Goal: Information Seeking & Learning: Learn about a topic

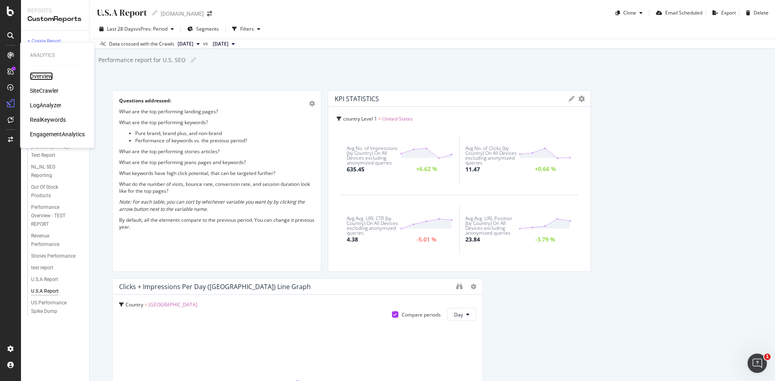
click at [49, 78] on div "Overview" at bounding box center [41, 76] width 23 height 8
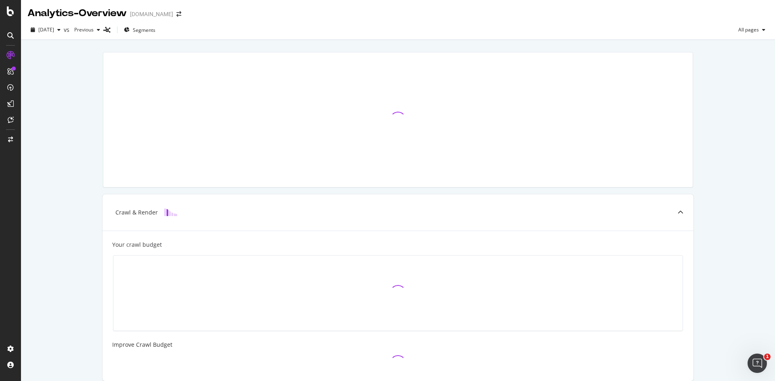
click at [11, 36] on icon at bounding box center [10, 35] width 6 height 6
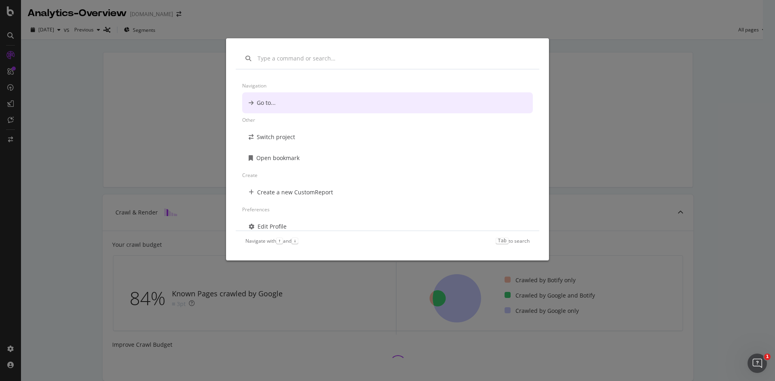
click at [128, 92] on div "Navigation Go to... Other Switch project Open bookmark Create Create a new Cust…" at bounding box center [387, 190] width 775 height 381
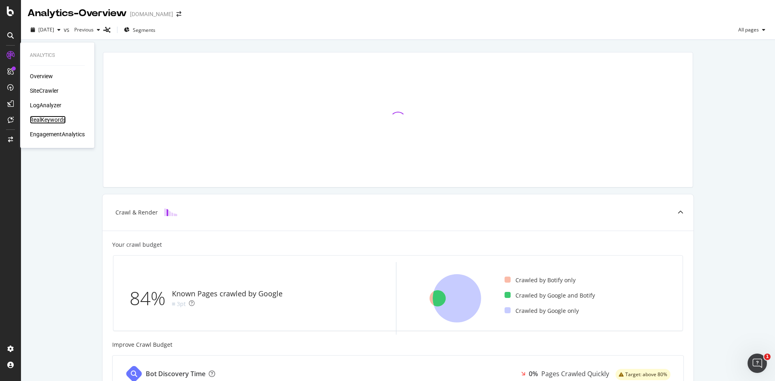
click at [48, 122] on div "RealKeywords" at bounding box center [48, 120] width 36 height 8
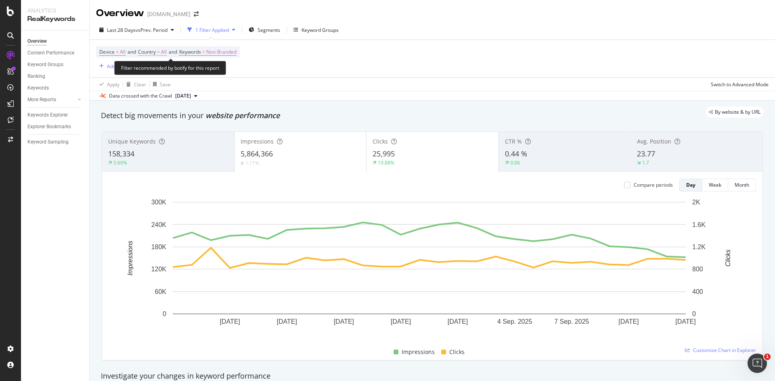
click at [162, 52] on span "Country = All" at bounding box center [152, 51] width 29 height 7
click at [160, 71] on div "All" at bounding box center [191, 71] width 89 height 13
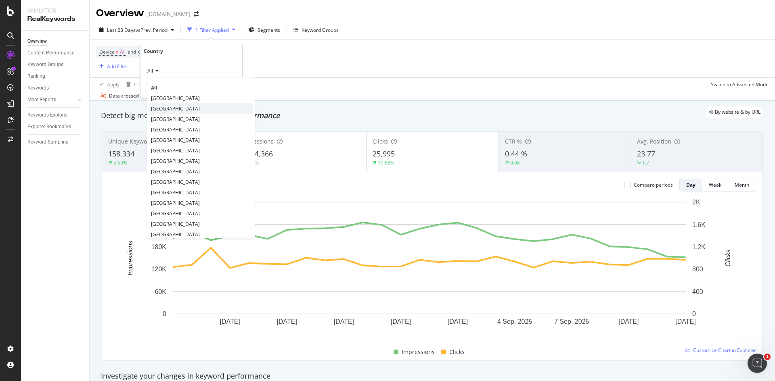
click at [176, 105] on div "[GEOGRAPHIC_DATA]" at bounding box center [201, 108] width 104 height 10
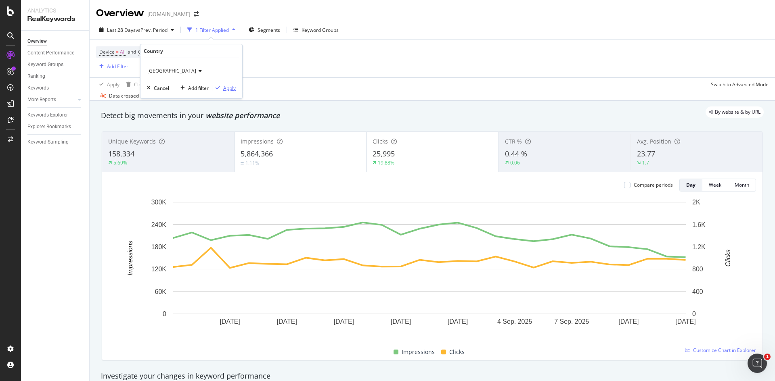
click at [226, 90] on div "Apply" at bounding box center [229, 88] width 13 height 7
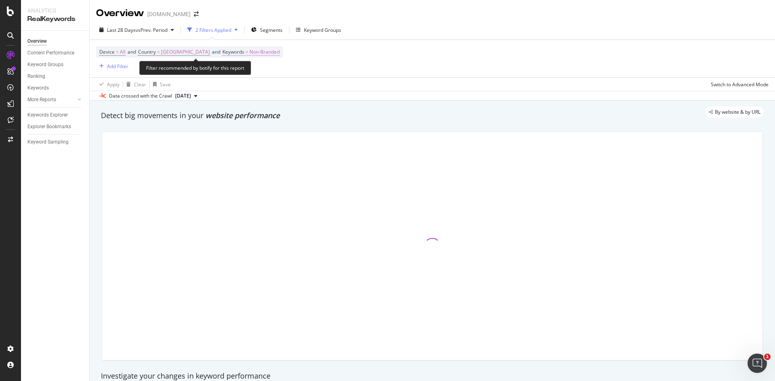
click at [277, 52] on span "Non-Branded" at bounding box center [264, 51] width 30 height 11
click at [278, 69] on div "button" at bounding box center [280, 71] width 10 height 5
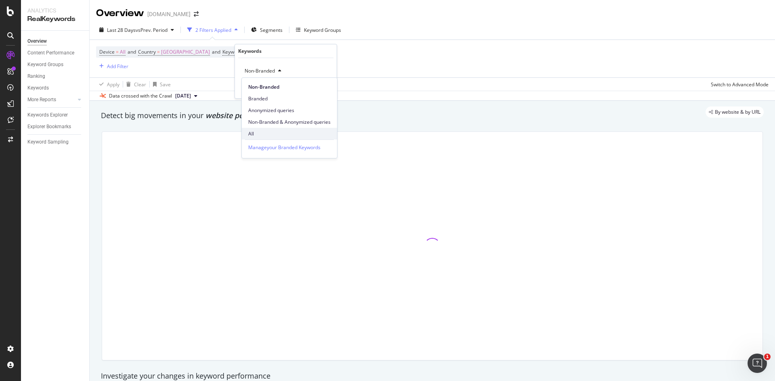
click at [259, 137] on span "All" at bounding box center [289, 133] width 82 height 7
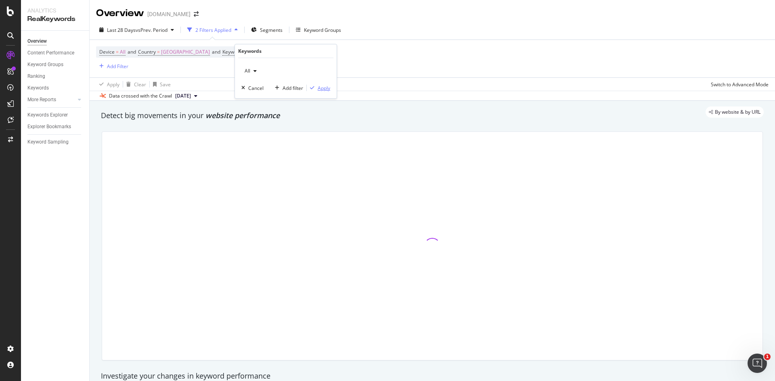
click at [321, 88] on div "Apply" at bounding box center [324, 88] width 13 height 7
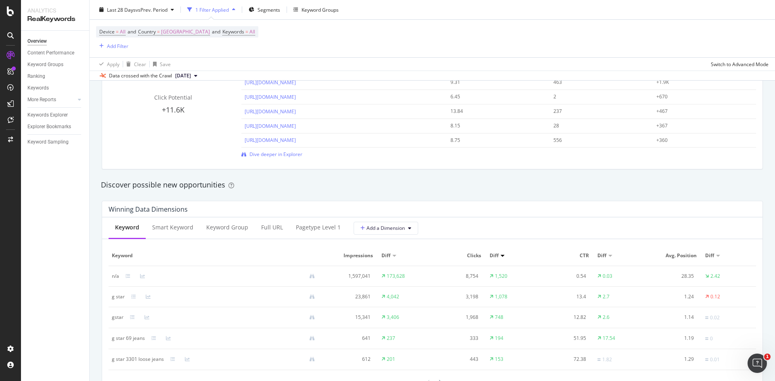
scroll to position [609, 0]
